Goal: Transaction & Acquisition: Purchase product/service

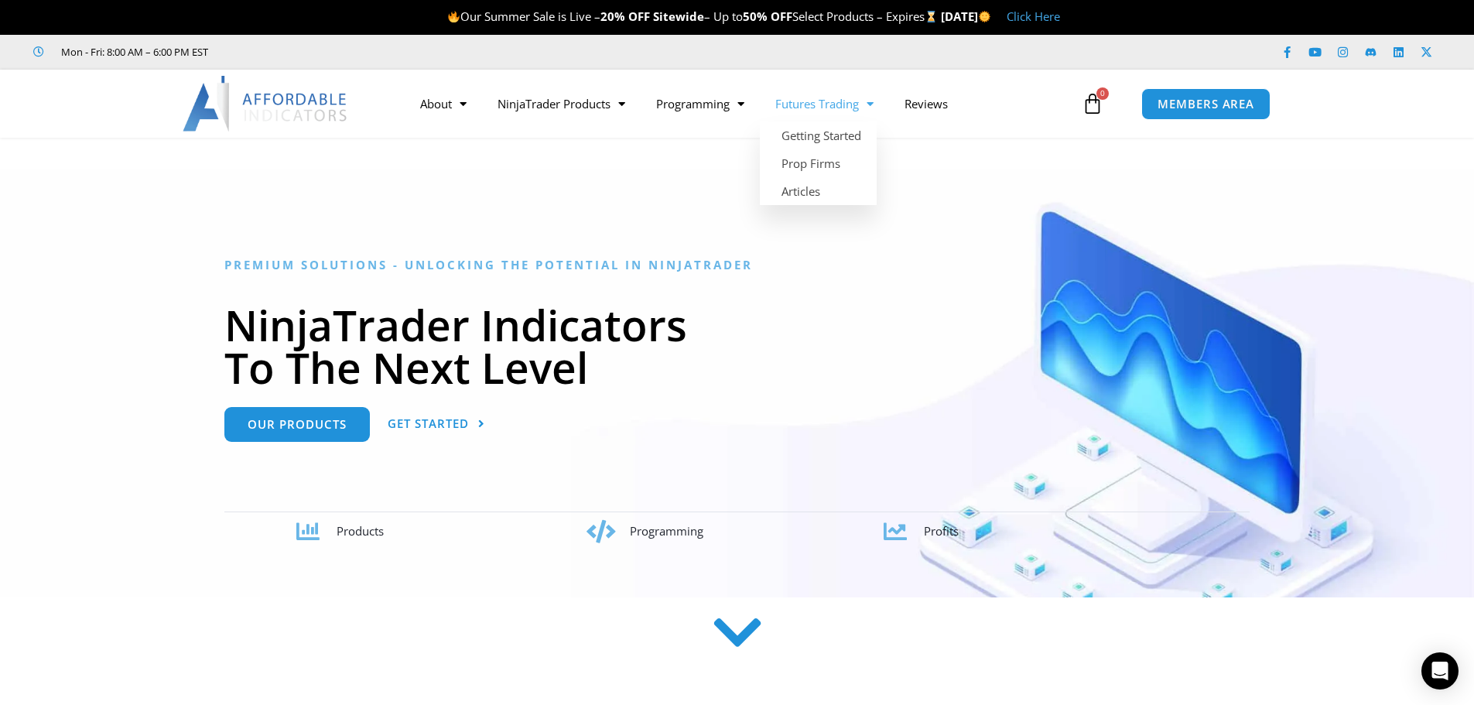
click at [837, 105] on link "Futures Trading" at bounding box center [824, 104] width 129 height 36
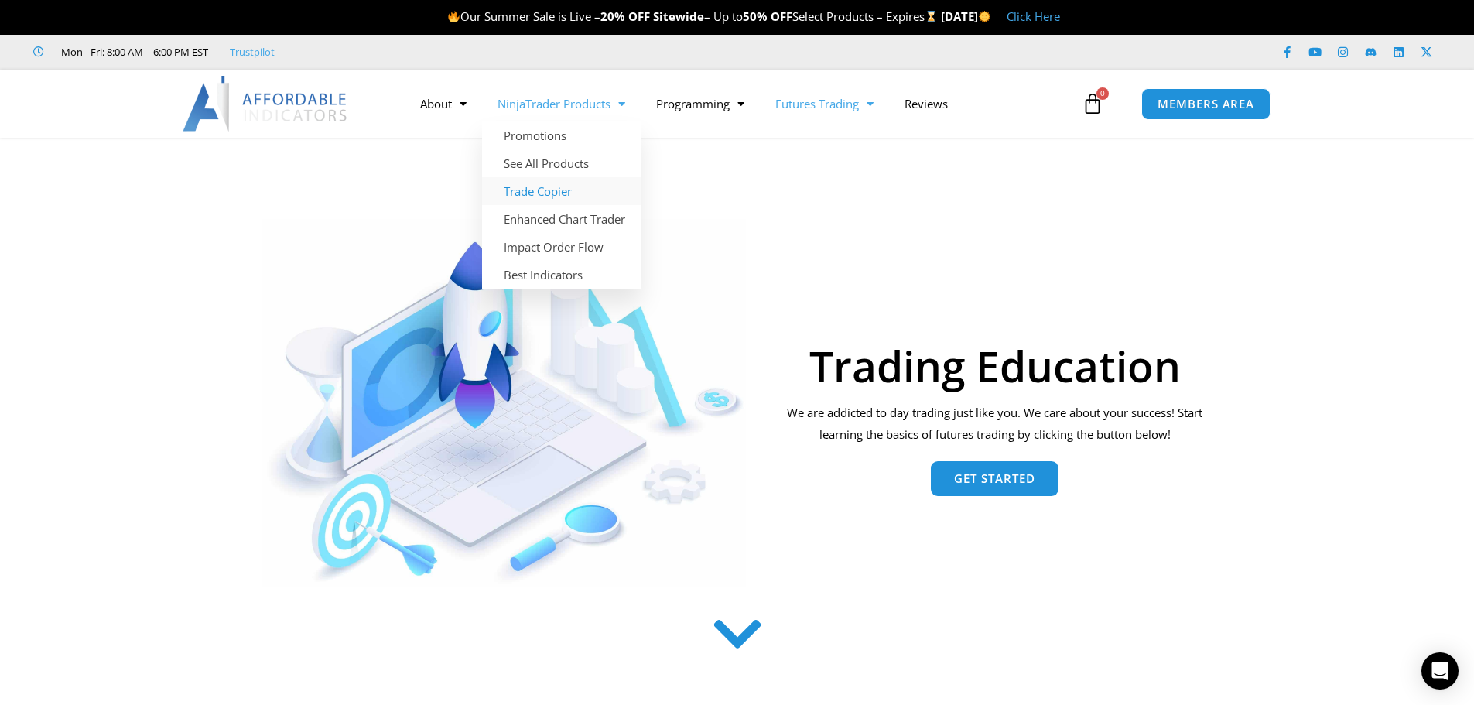
click at [559, 189] on link "Trade Copier" at bounding box center [561, 191] width 159 height 28
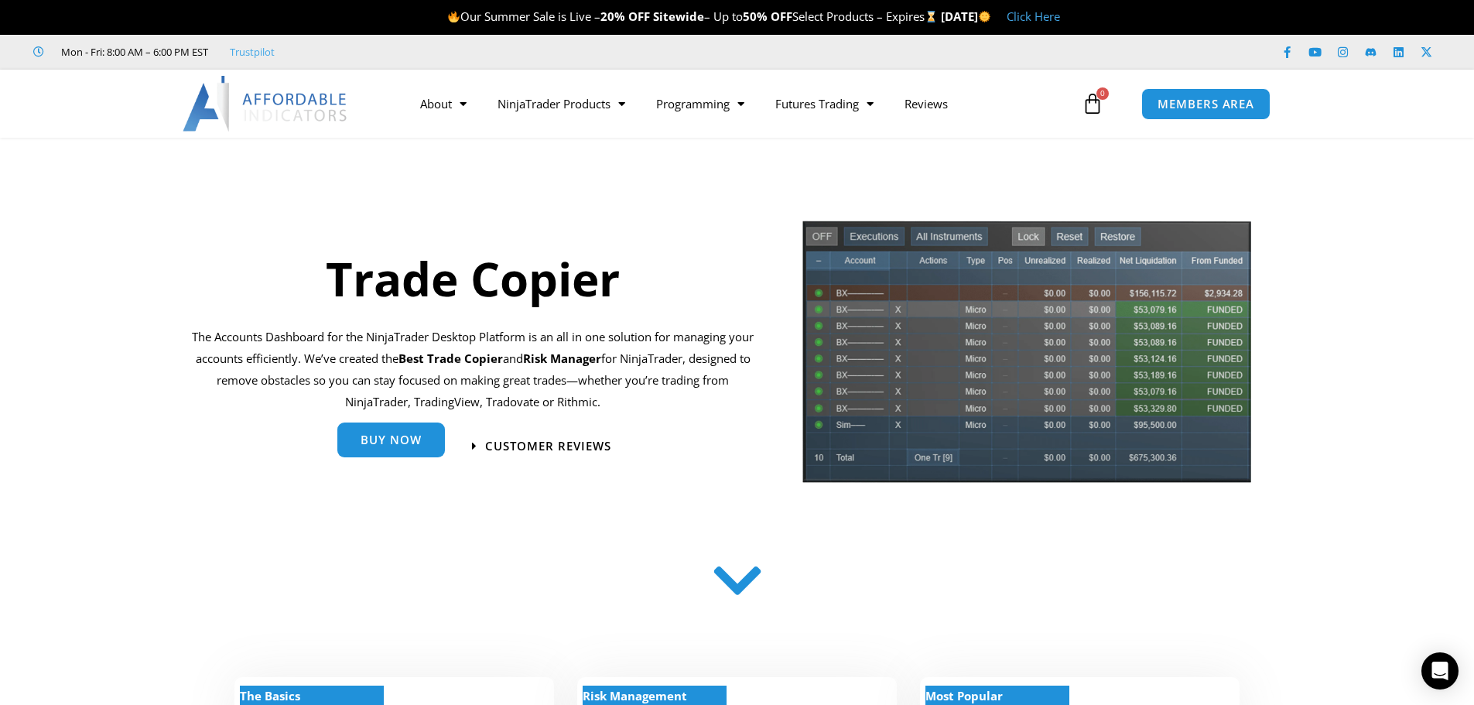
click at [412, 455] on link "Buy Now" at bounding box center [391, 440] width 108 height 35
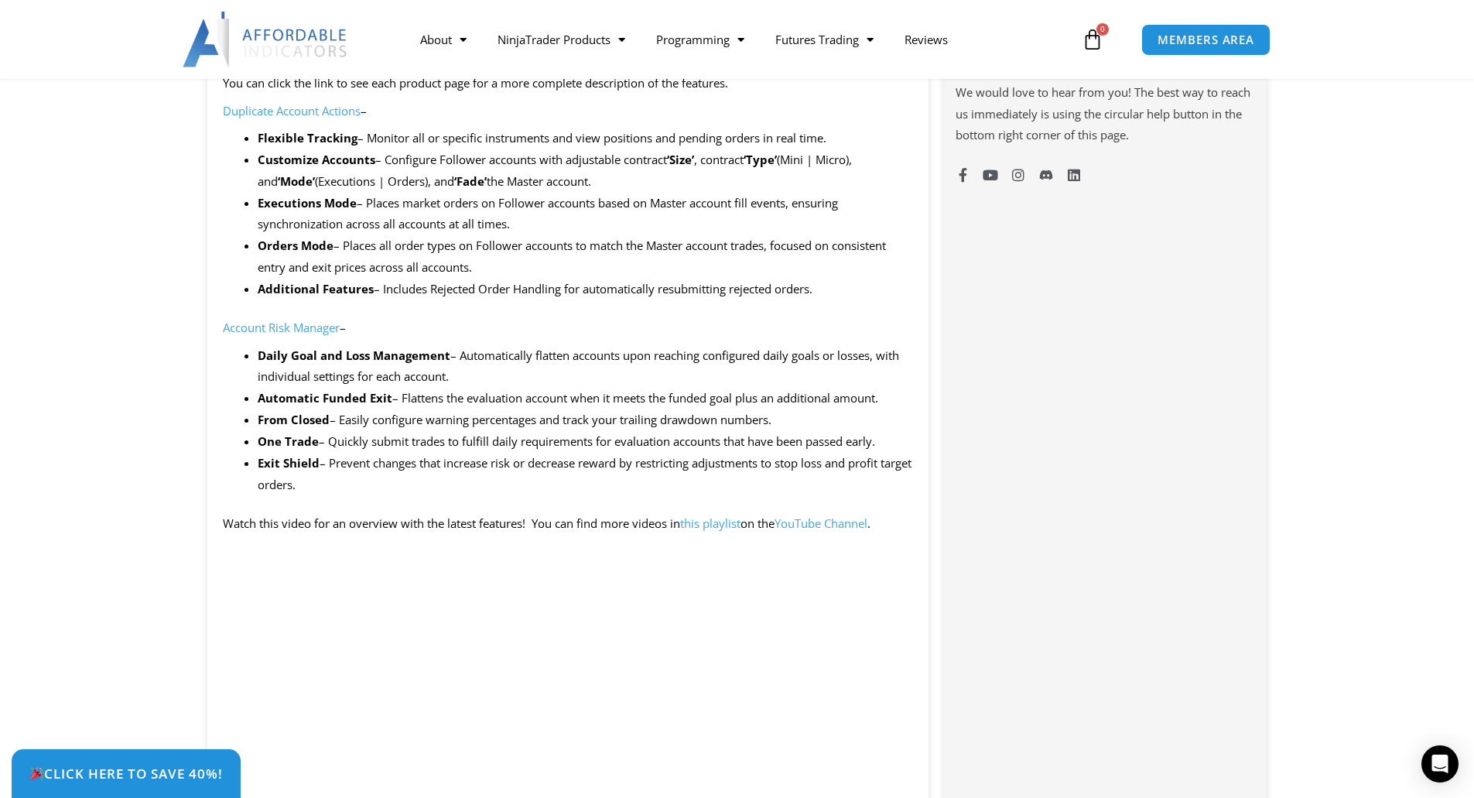
scroll to position [1006, 0]
